Goal: Information Seeking & Learning: Learn about a topic

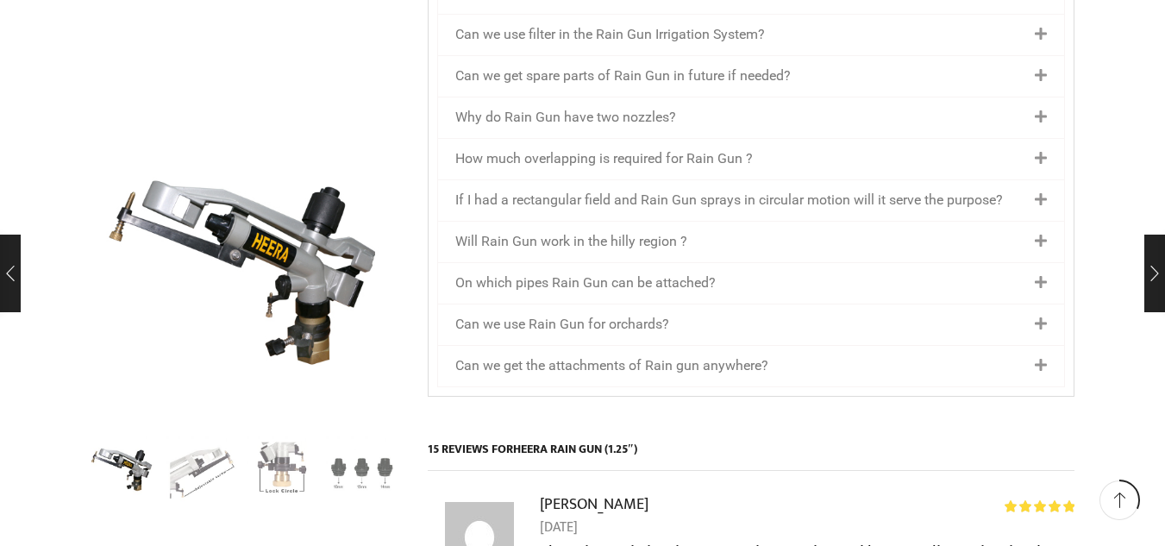
scroll to position [2415, 0]
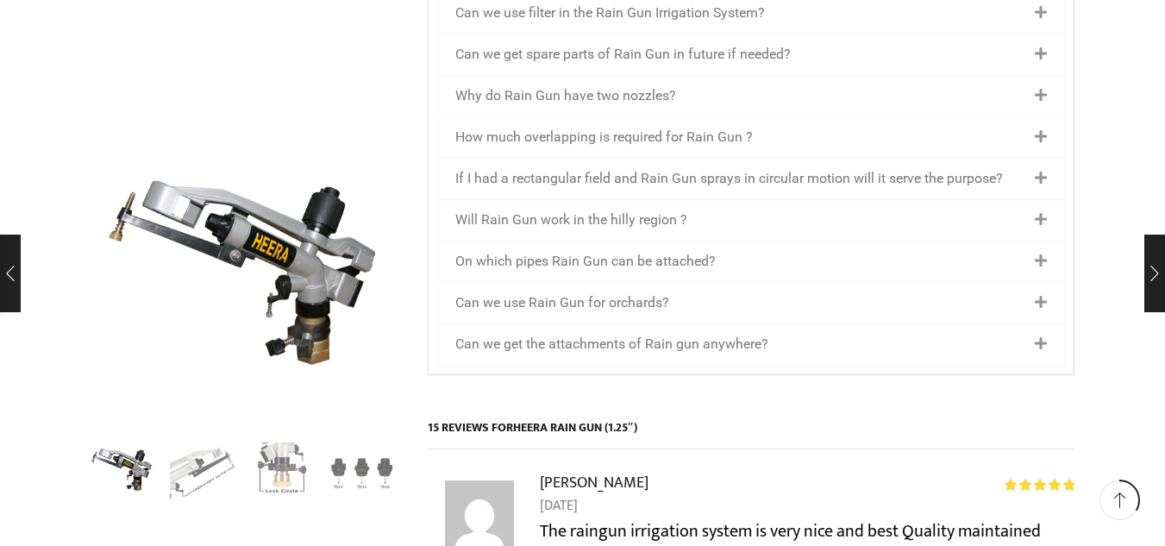
click at [843, 170] on link "If I had a rectangular field and Rain Gun sprays in circular motion will it ser…" at bounding box center [729, 178] width 548 height 16
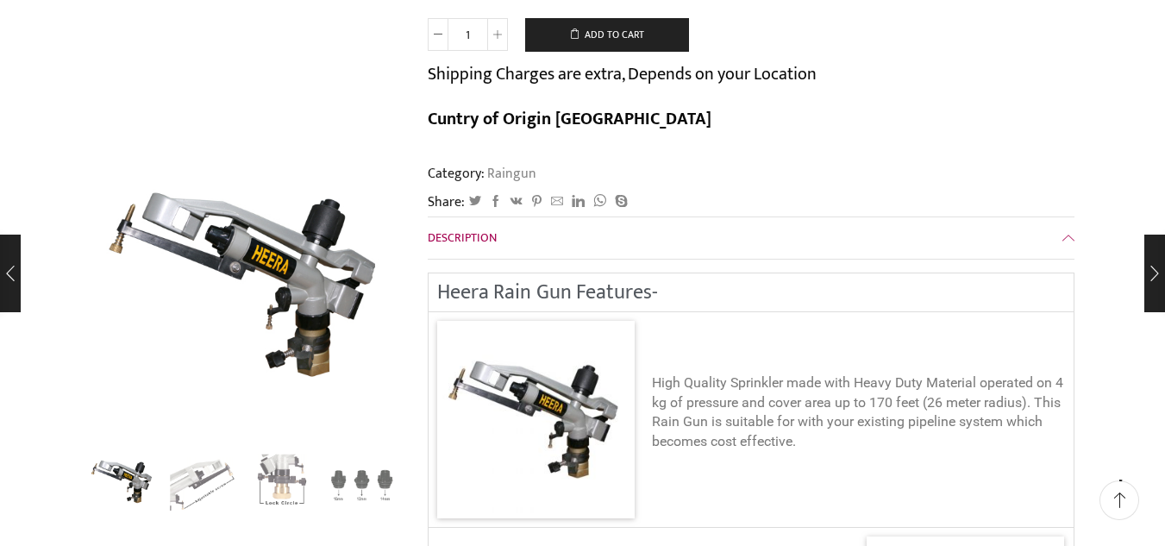
scroll to position [0, 0]
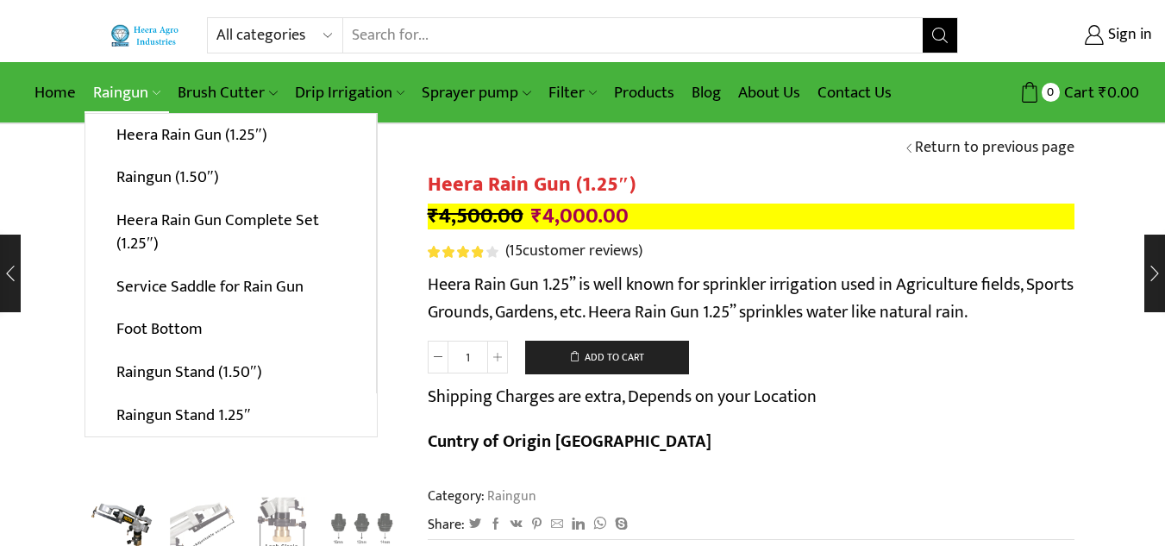
click at [124, 85] on link "Raingun" at bounding box center [127, 92] width 85 height 41
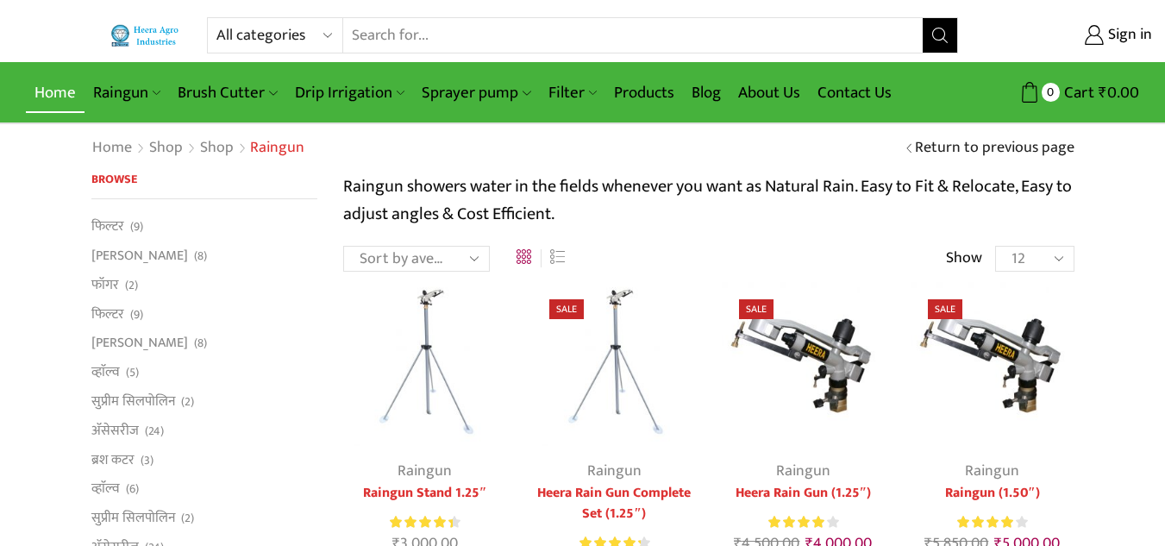
click at [51, 102] on link "Home" at bounding box center [55, 92] width 59 height 41
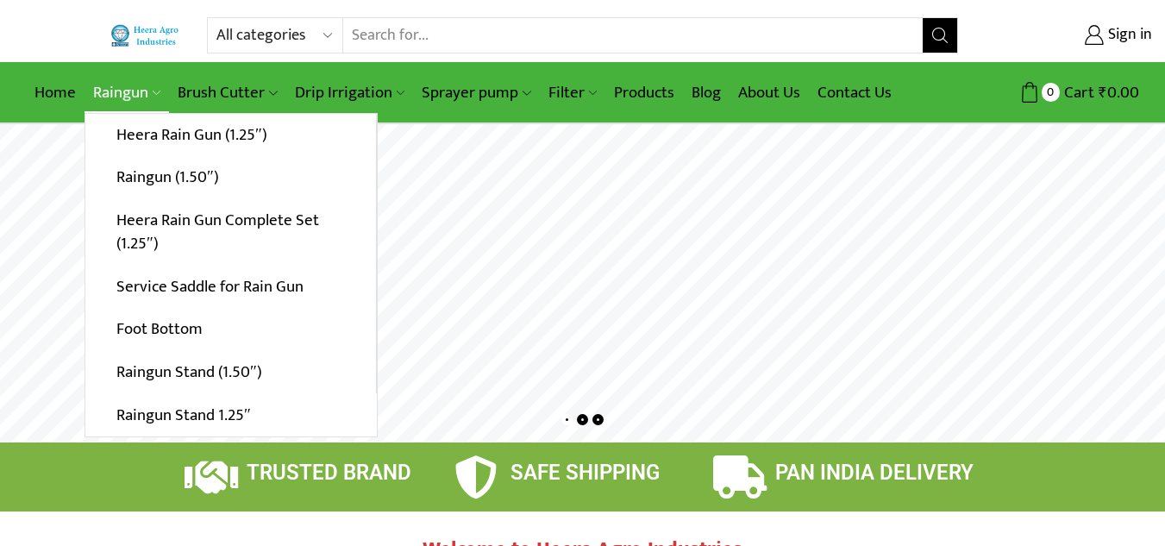
click at [138, 87] on link "Raingun" at bounding box center [127, 92] width 85 height 41
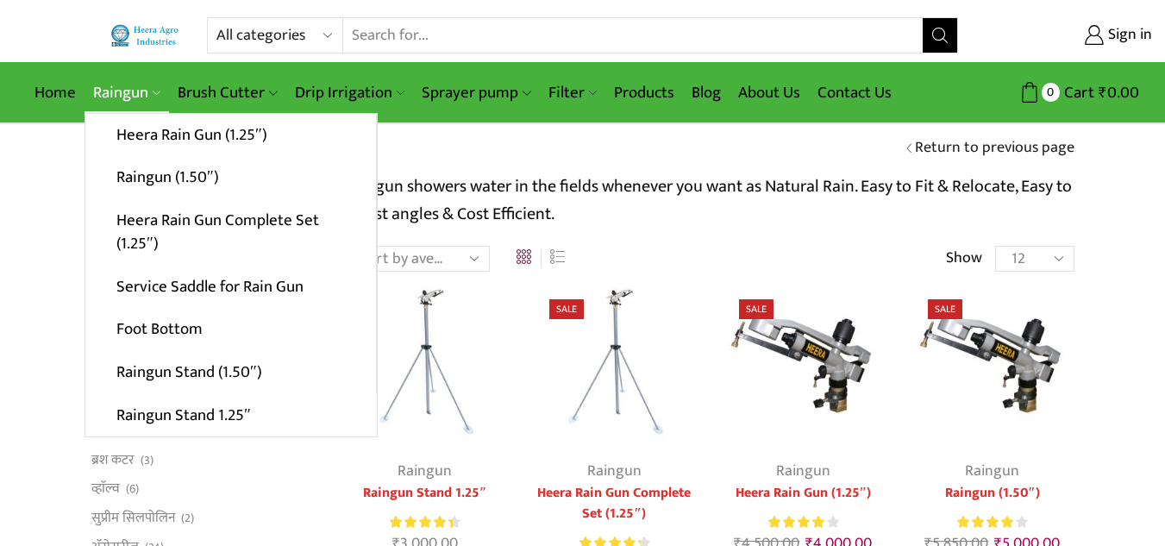
click at [113, 81] on link "Raingun" at bounding box center [127, 92] width 85 height 41
click at [206, 189] on link "Raingun (1.50″)" at bounding box center [230, 177] width 291 height 43
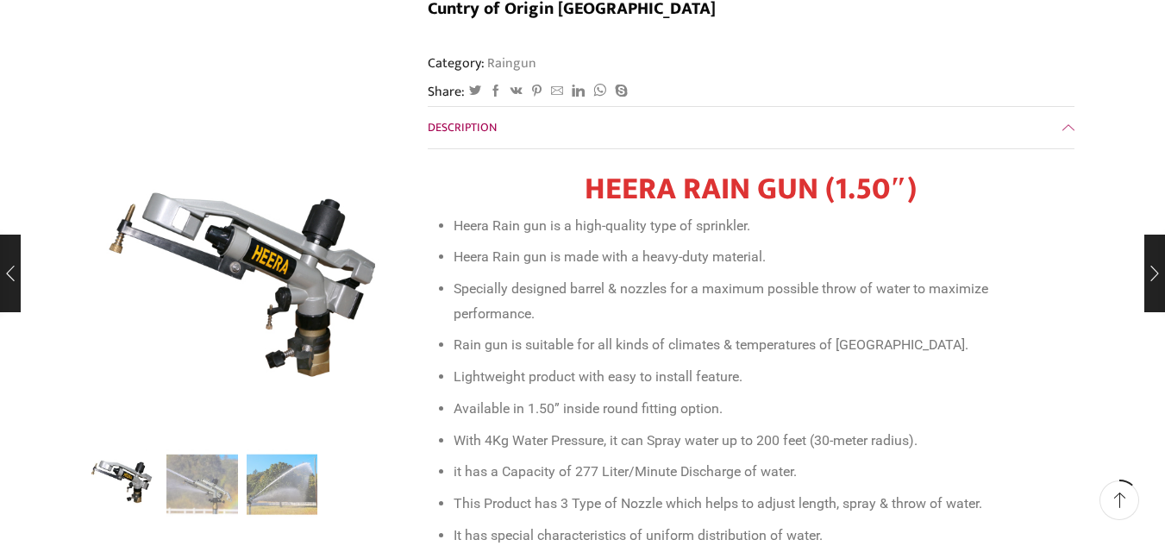
scroll to position [259, 0]
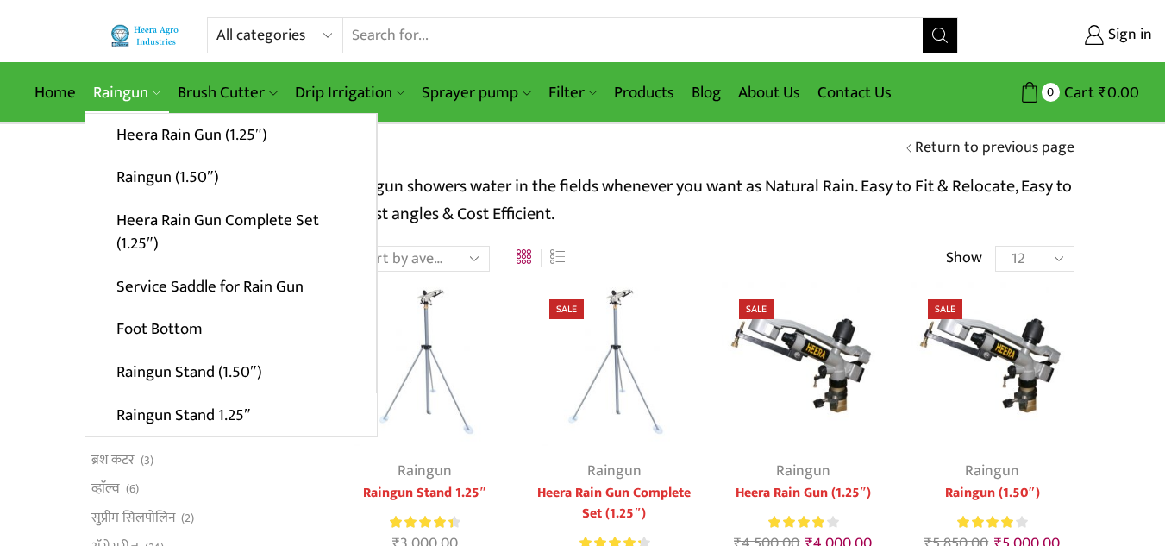
click at [124, 97] on link "Raingun" at bounding box center [127, 92] width 85 height 41
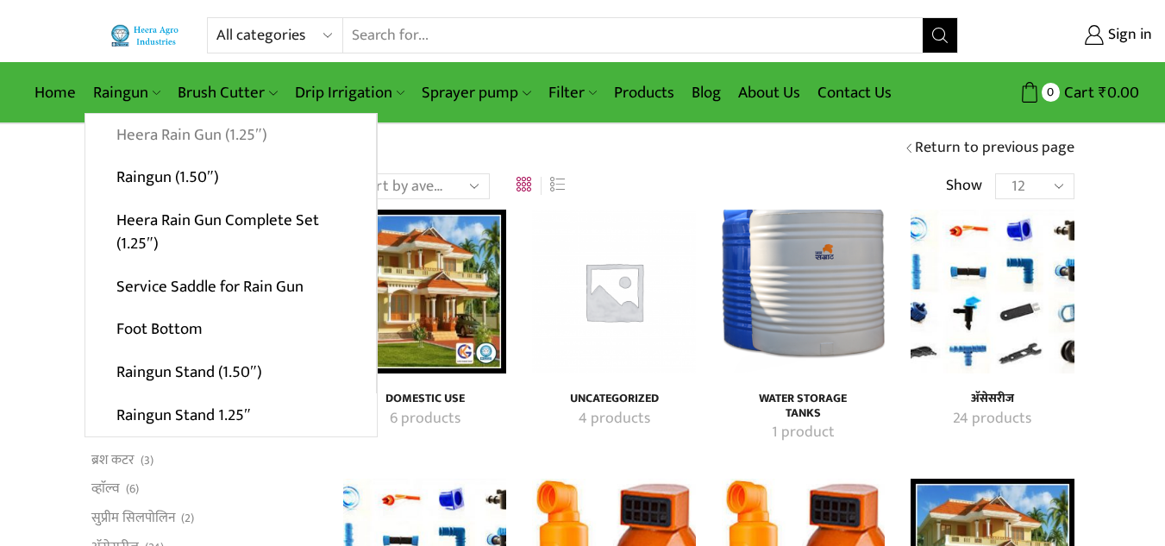
click at [216, 148] on link "Heera Rain Gun (1.25″)" at bounding box center [230, 135] width 291 height 43
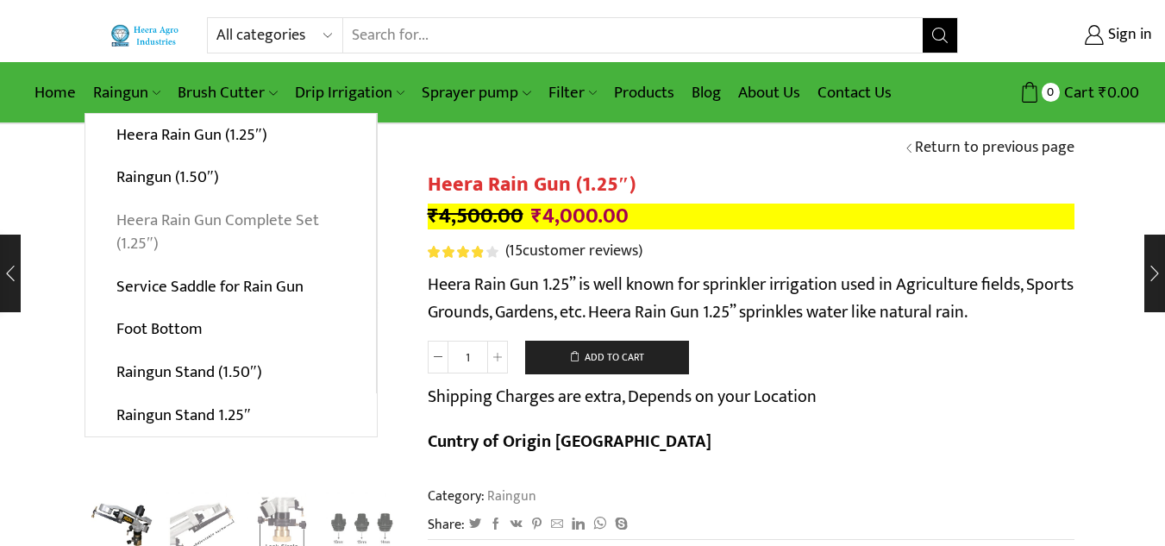
click at [198, 224] on link "Heera Rain Gun Complete Set (1.25″)" at bounding box center [230, 232] width 291 height 66
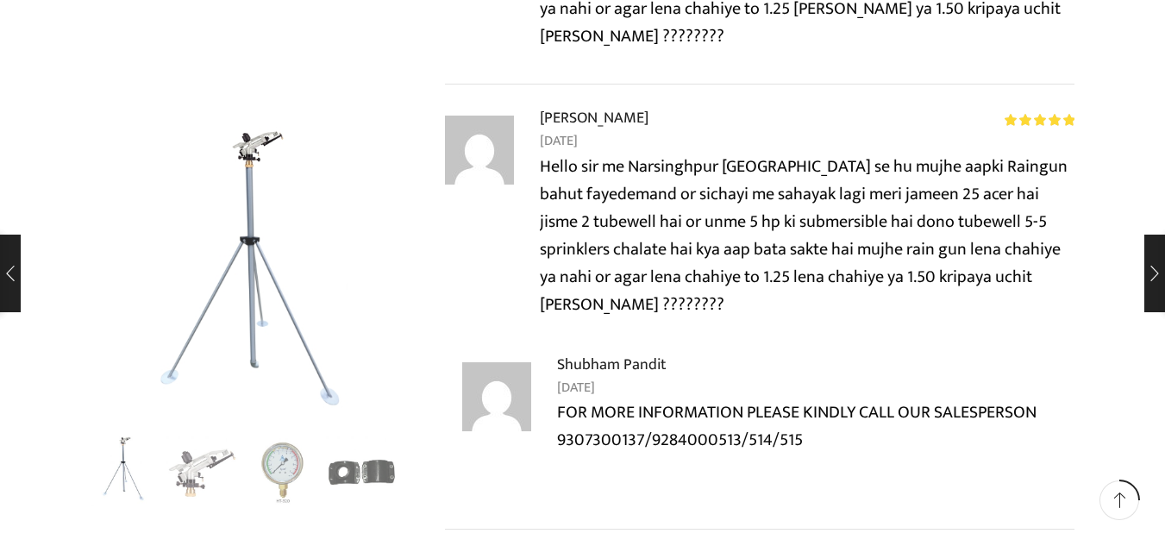
scroll to position [3795, 0]
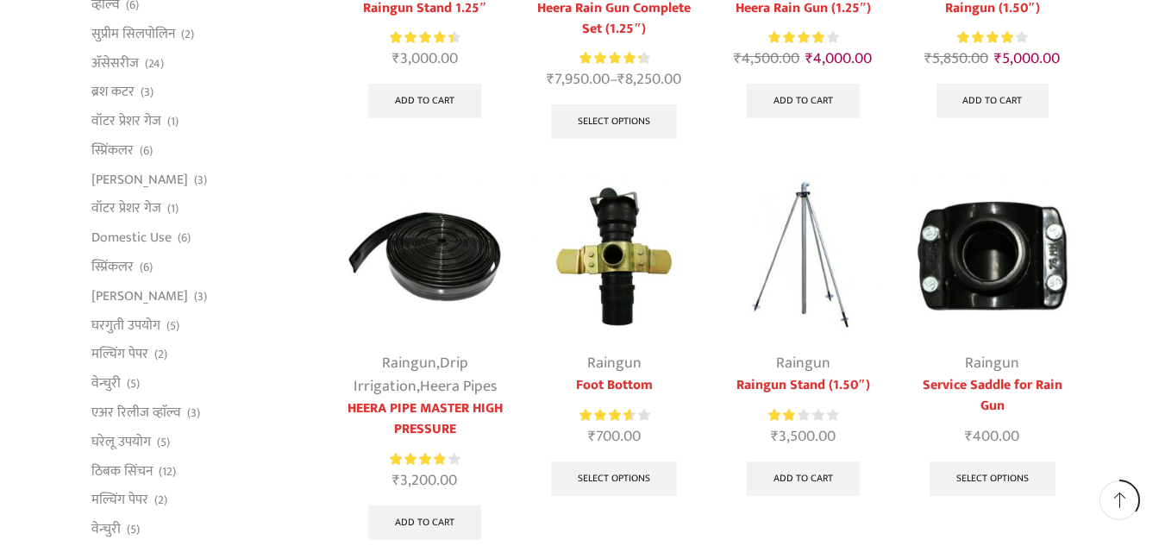
scroll to position [517, 0]
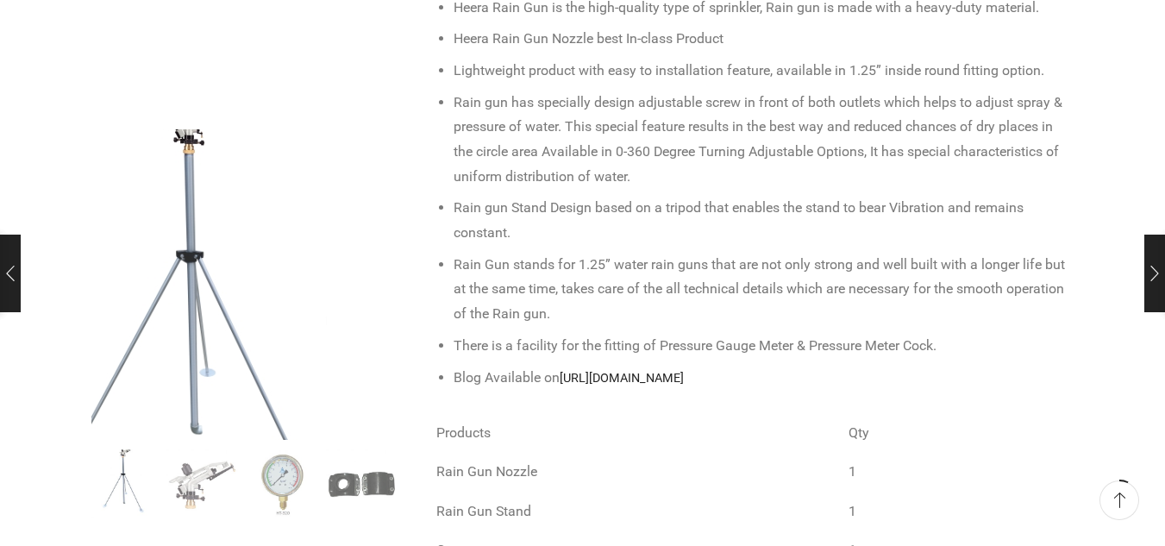
scroll to position [949, 0]
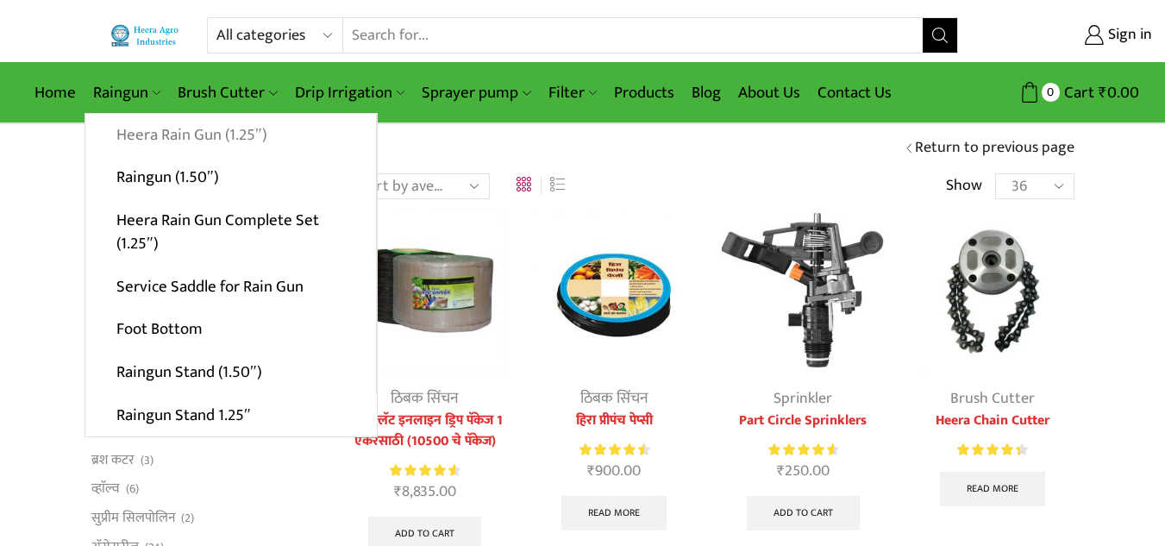
click at [172, 131] on link "Heera Rain Gun (1.25″)" at bounding box center [230, 135] width 291 height 43
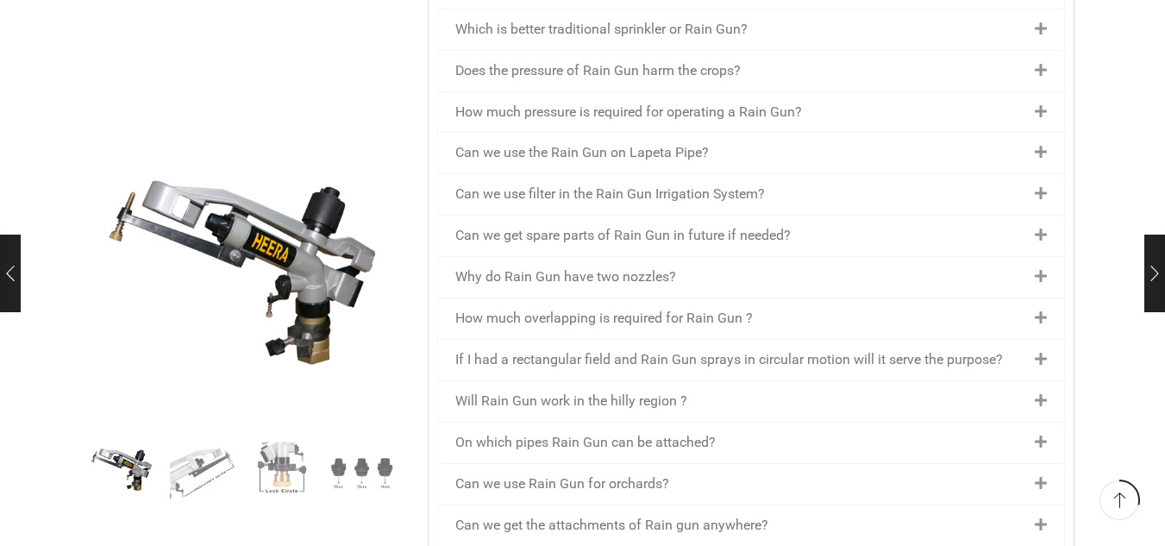
scroll to position [2242, 0]
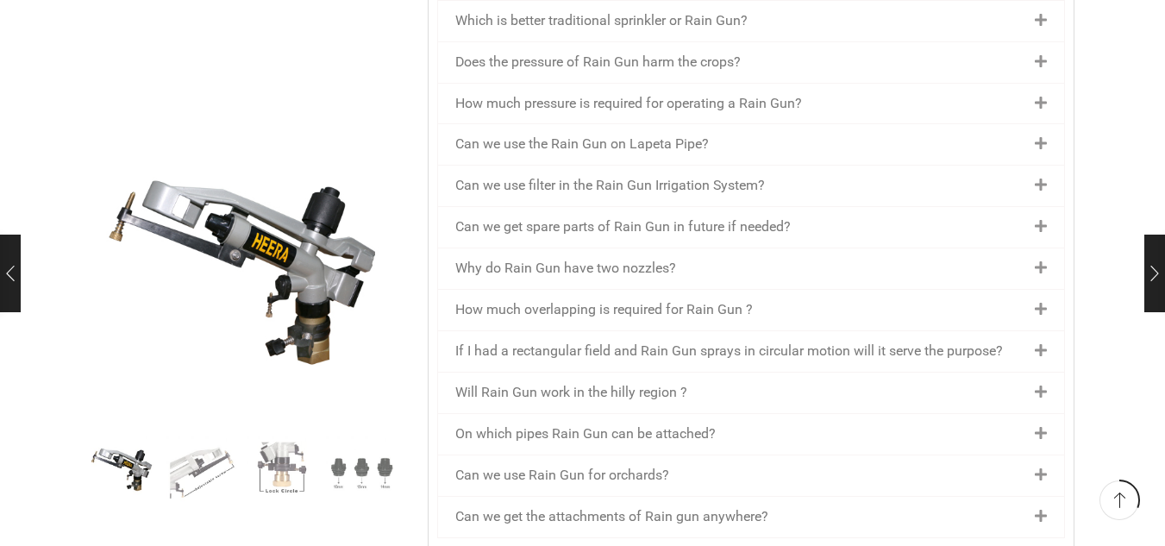
click at [555, 177] on link "Can we use filter in the Rain Gun Irrigation System?" at bounding box center [610, 185] width 310 height 16
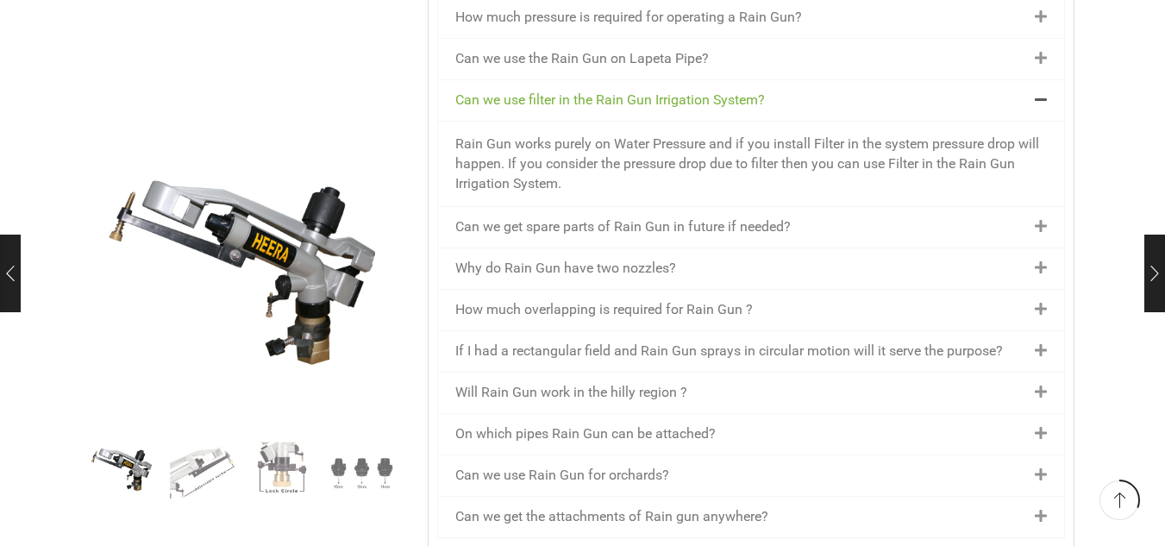
click at [555, 138] on div "Rain Gun works purely on Water Pressure and if you install Filter in the system…" at bounding box center [751, 163] width 626 height 85
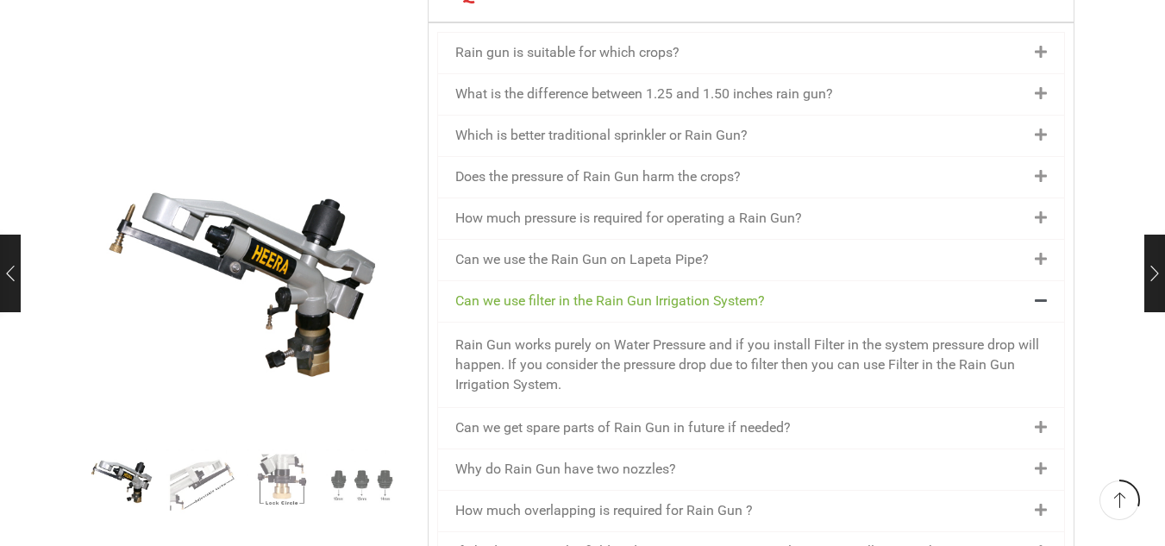
scroll to position [1984, 0]
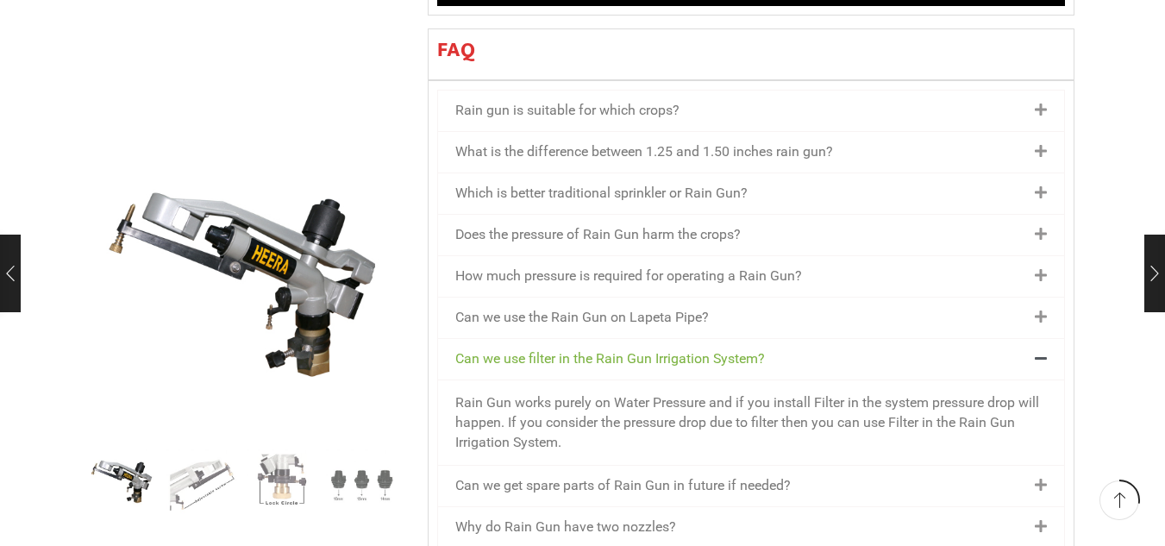
click at [645, 132] on div "What is the difference between 1.25 and 1.50 inches rain gun?" at bounding box center [751, 152] width 626 height 41
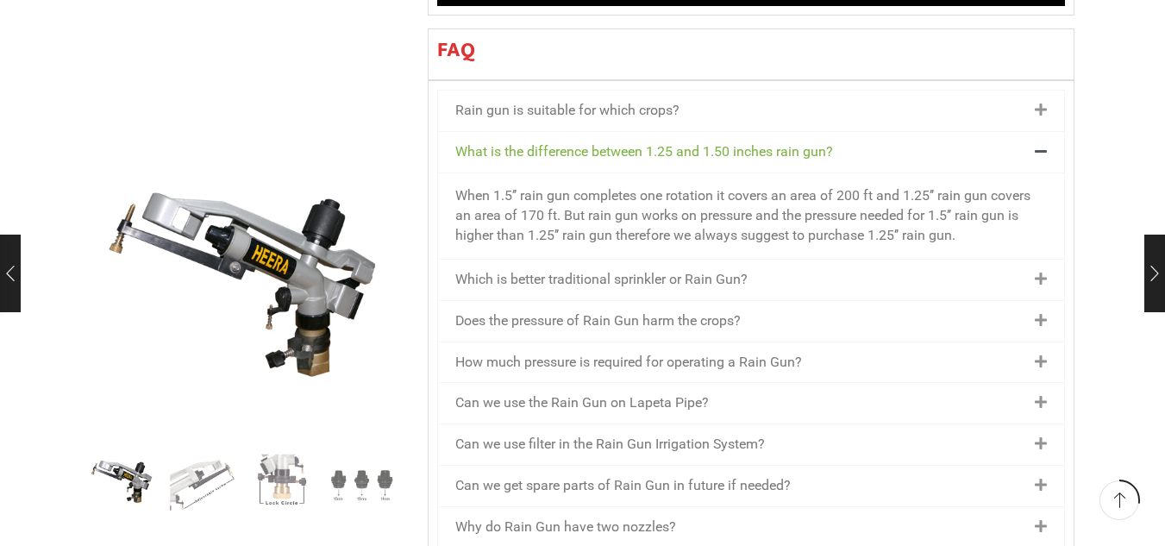
click at [632, 91] on div "Rain gun is suitable for which crops?" at bounding box center [751, 111] width 626 height 41
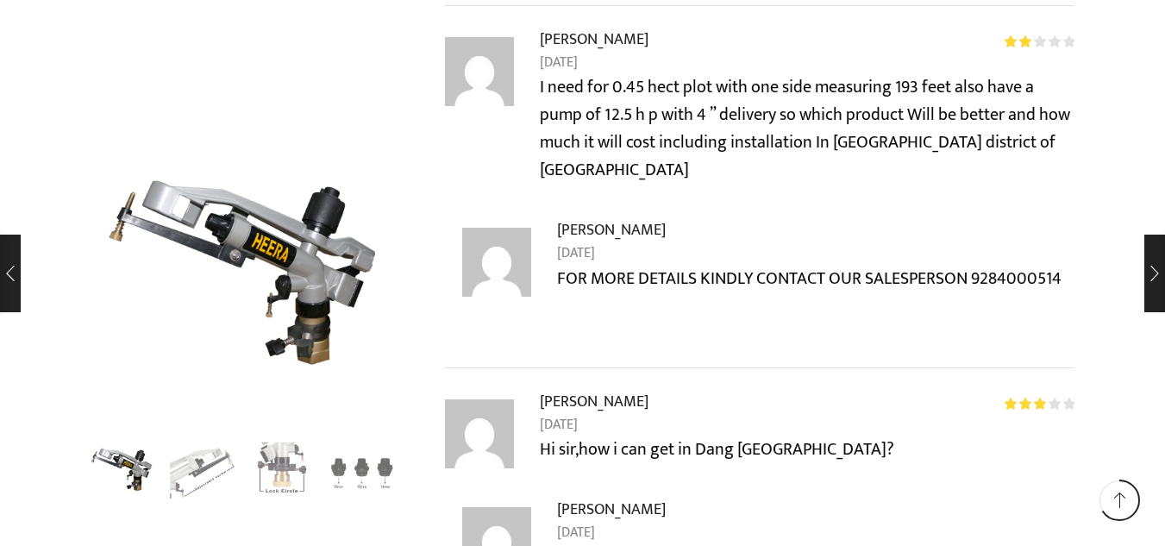
scroll to position [4743, 0]
